Goal: Find specific page/section: Find specific page/section

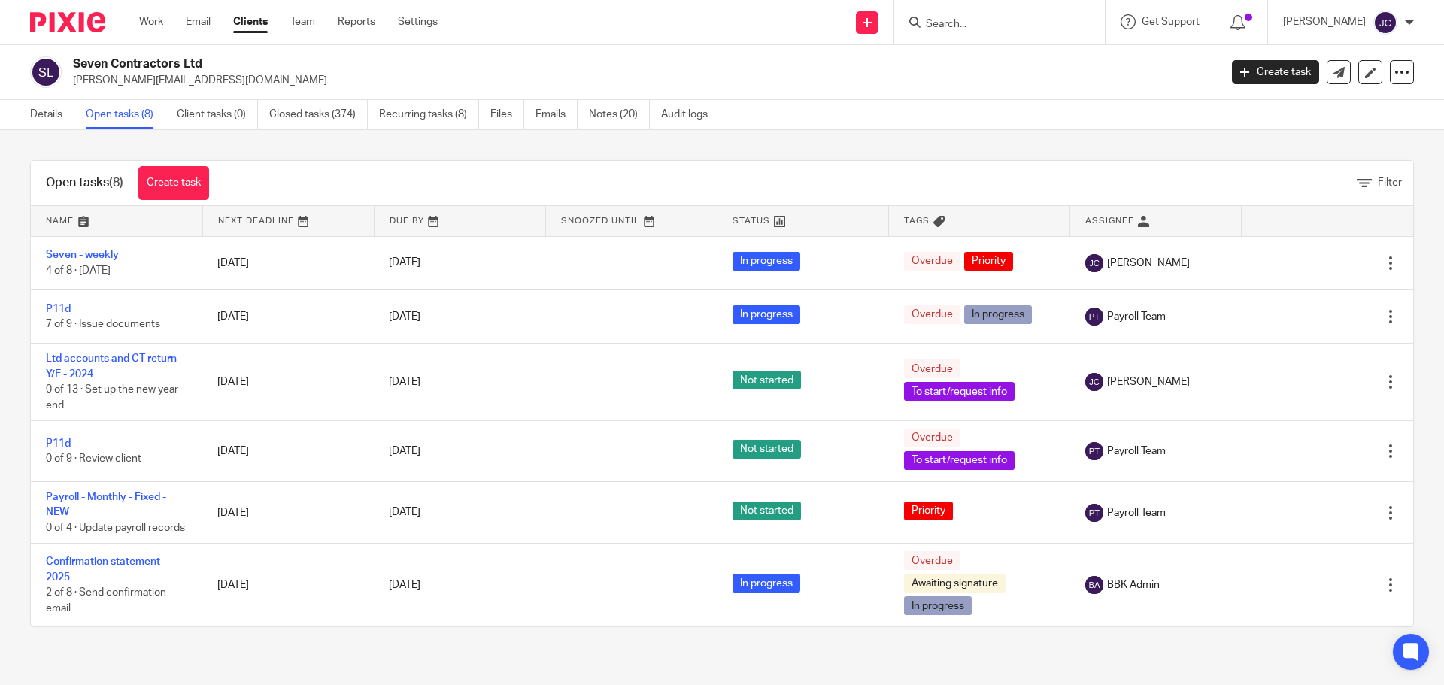
click at [974, 28] on input "Search" at bounding box center [991, 25] width 135 height 14
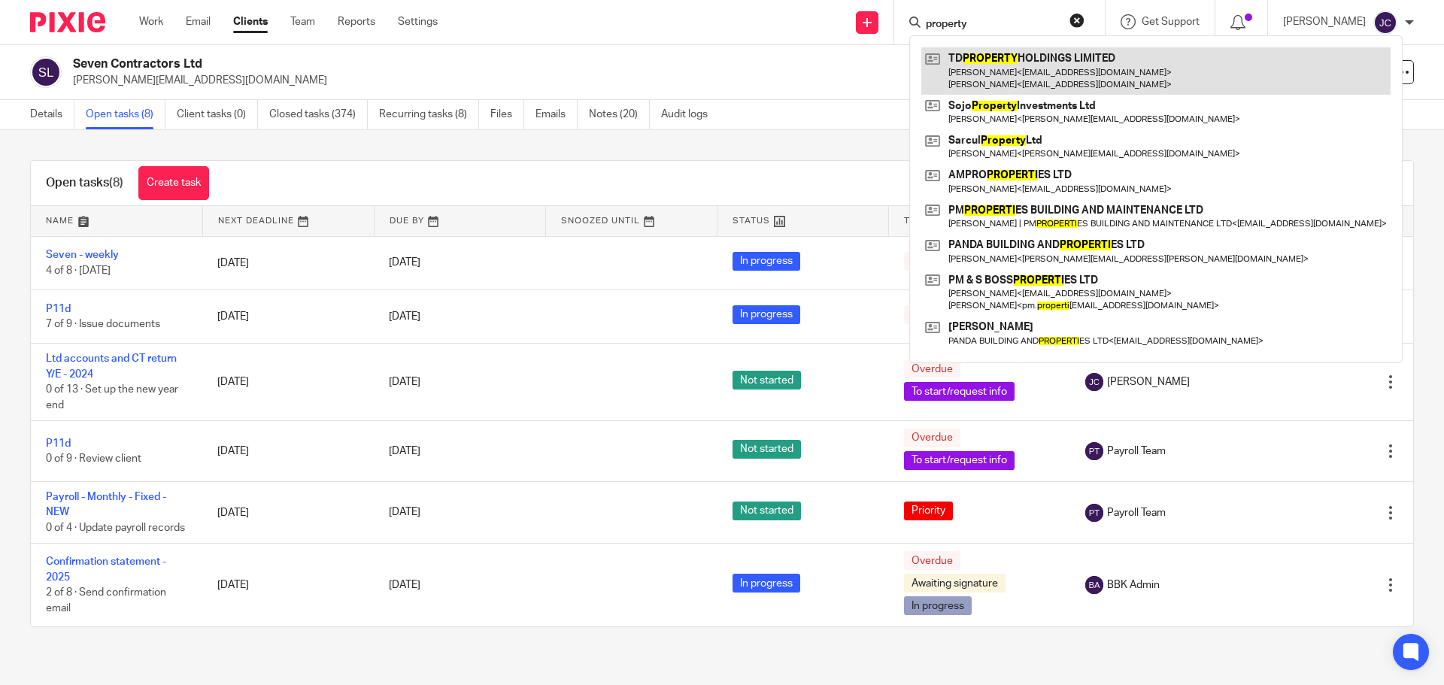
type input "property"
click at [999, 73] on link at bounding box center [1155, 70] width 469 height 47
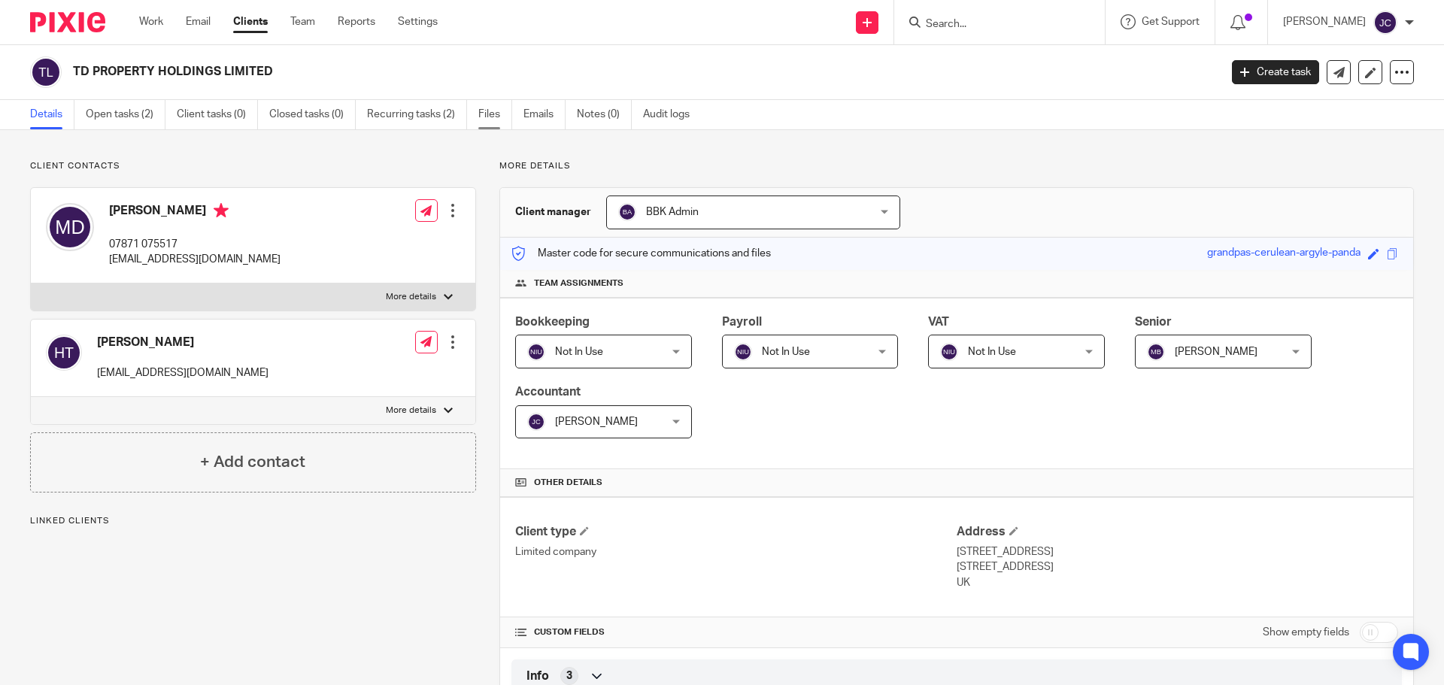
click at [490, 120] on link "Files" at bounding box center [495, 114] width 34 height 29
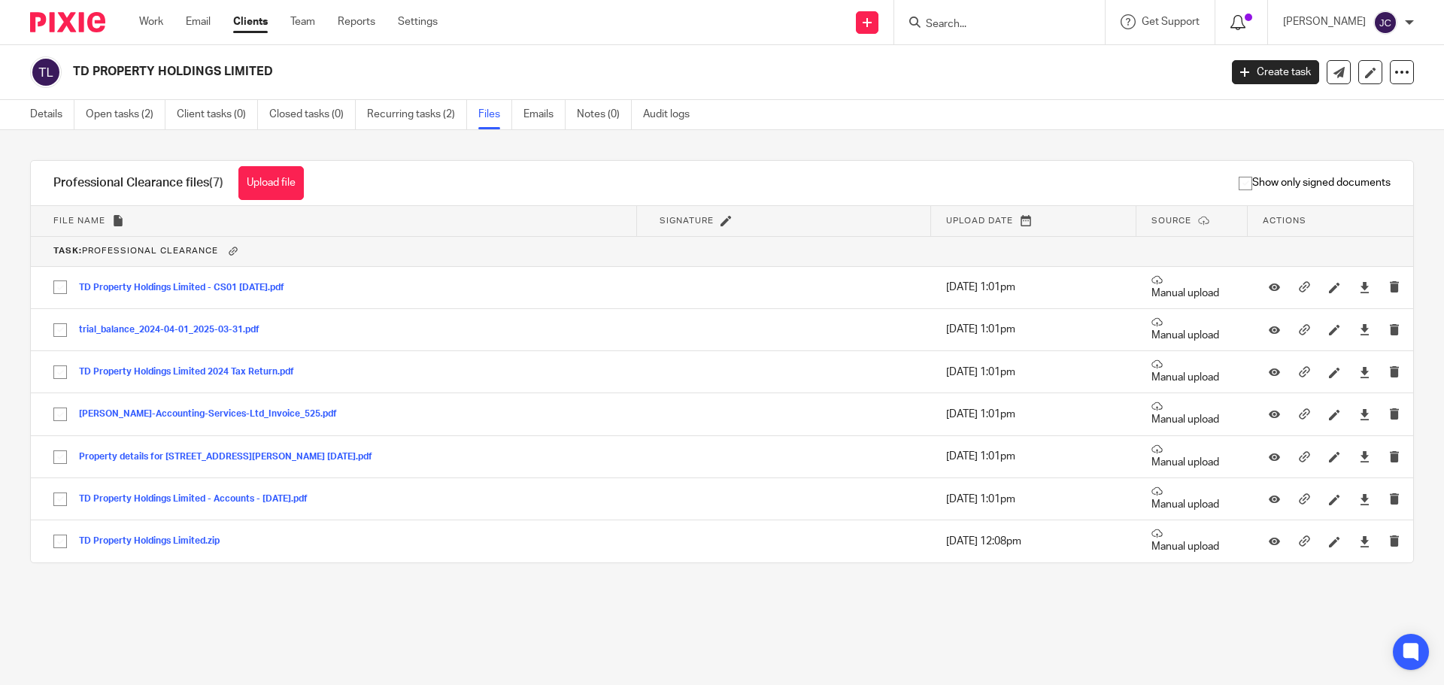
click at [1245, 29] on icon at bounding box center [1237, 22] width 15 height 15
